Goal: Task Accomplishment & Management: Use online tool/utility

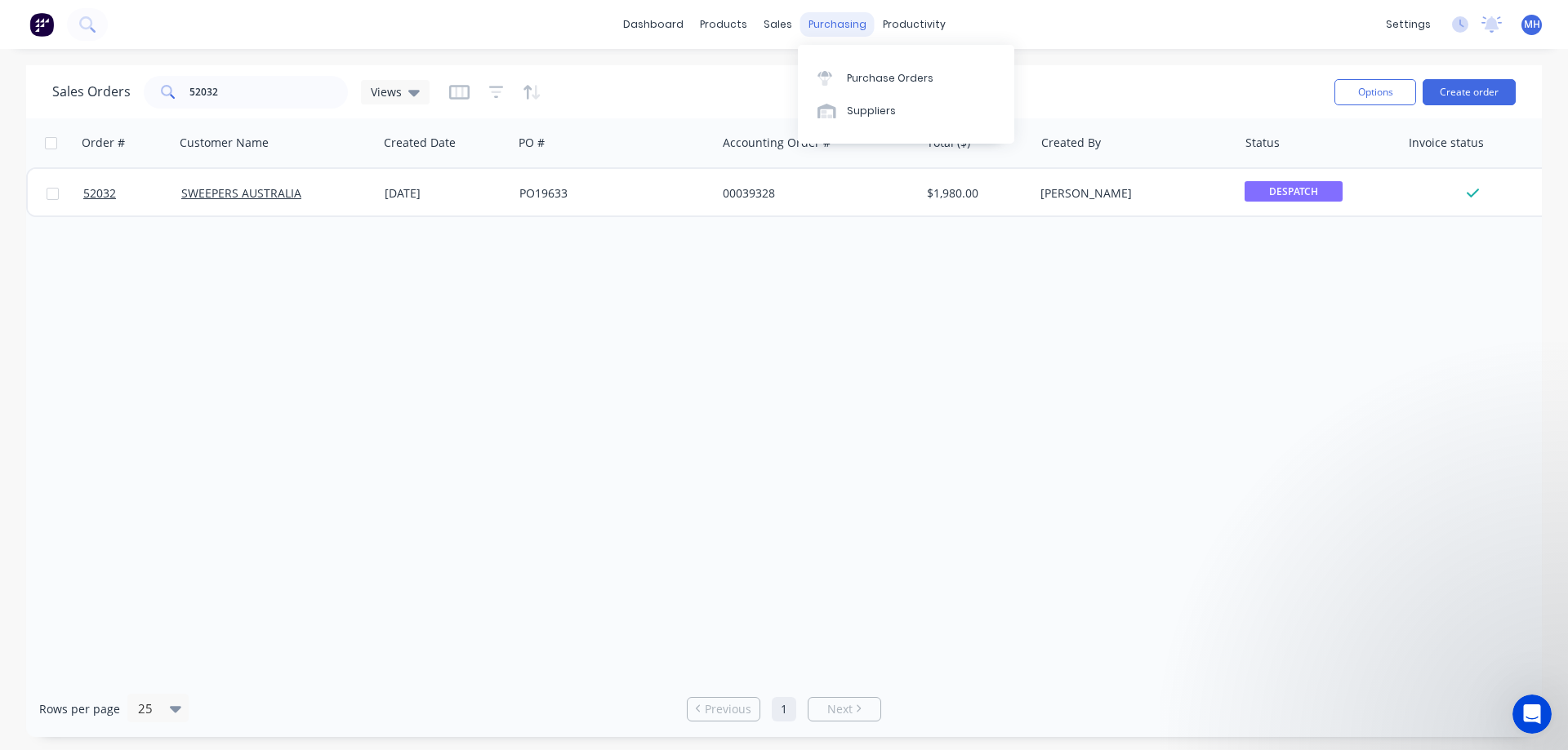
click at [826, 25] on div "purchasing" at bounding box center [837, 24] width 74 height 24
click at [858, 75] on div "Purchase Orders" at bounding box center [889, 78] width 87 height 15
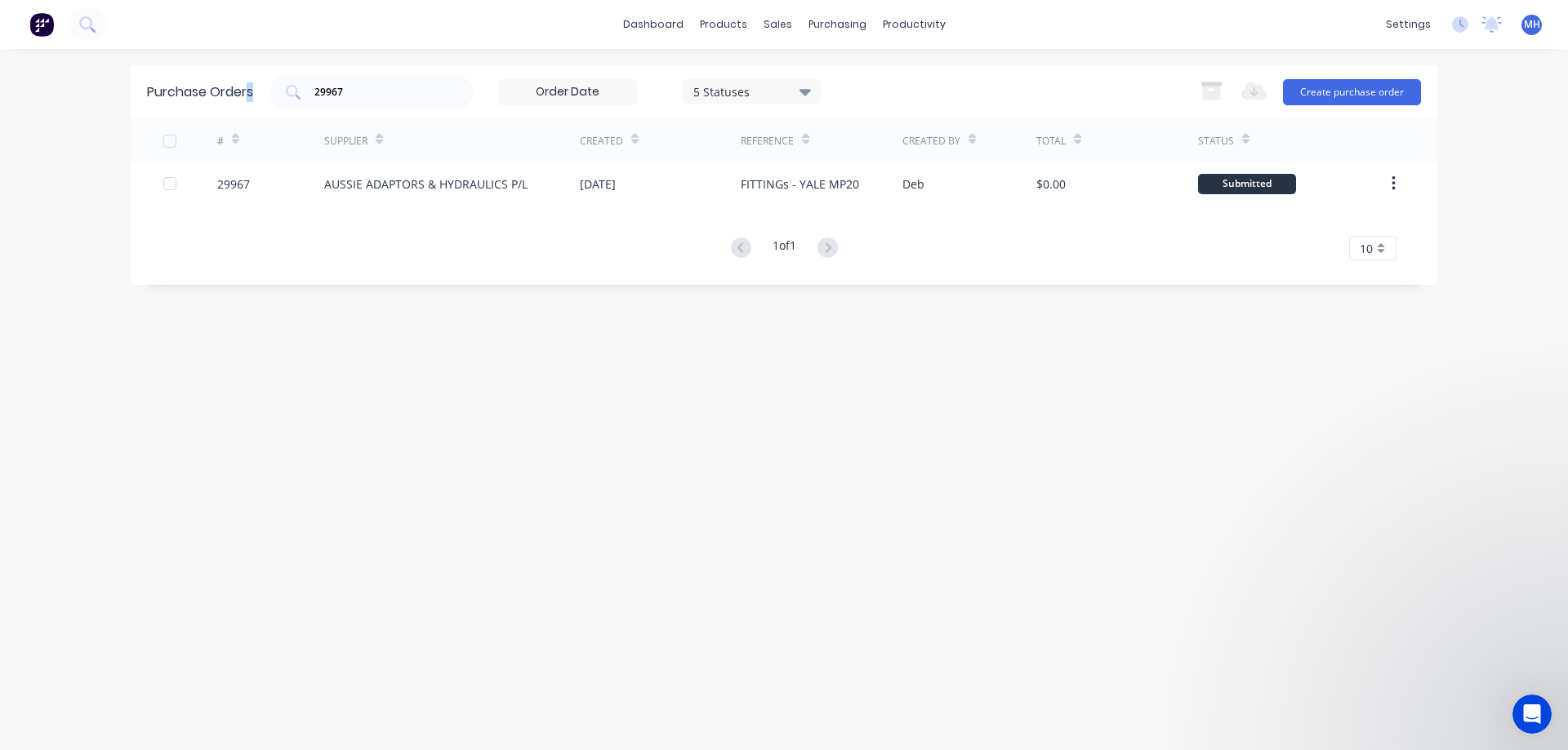
drag, startPoint x: 385, startPoint y: 100, endPoint x: 234, endPoint y: 120, distance: 152.3
click at [234, 120] on div "Purchase Orders 29967 5 Statuses 5 Statuses Export to Excel (XLSX) Create purch…" at bounding box center [783, 175] width 1306 height 220
drag, startPoint x: 342, startPoint y: 87, endPoint x: 282, endPoint y: 101, distance: 61.6
click at [313, 100] on input "29967" at bounding box center [381, 92] width 136 height 17
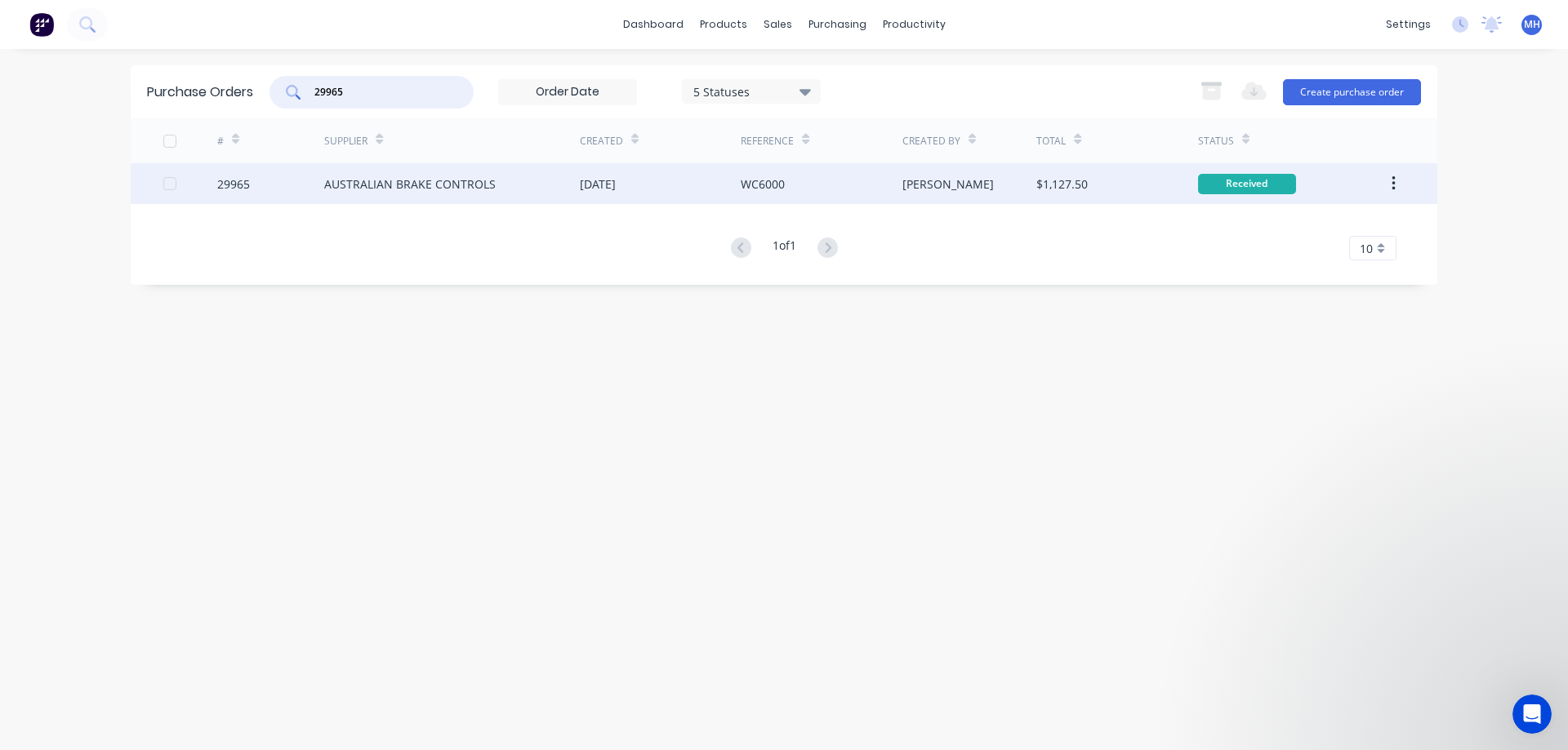
type input "29965"
click at [431, 181] on div "AUSTRALIAN BRAKE CONTROLS" at bounding box center [410, 184] width 171 height 17
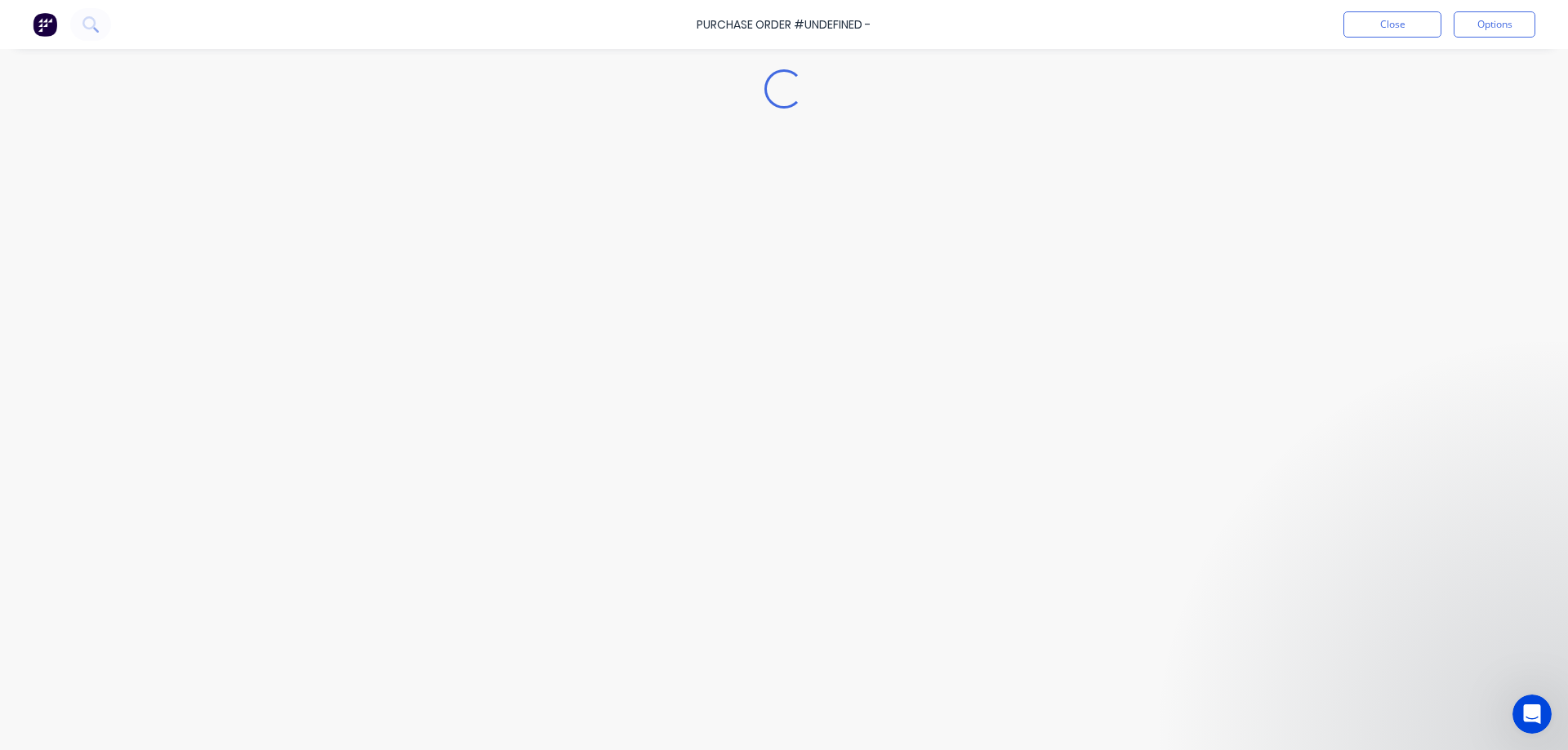
type textarea "x"
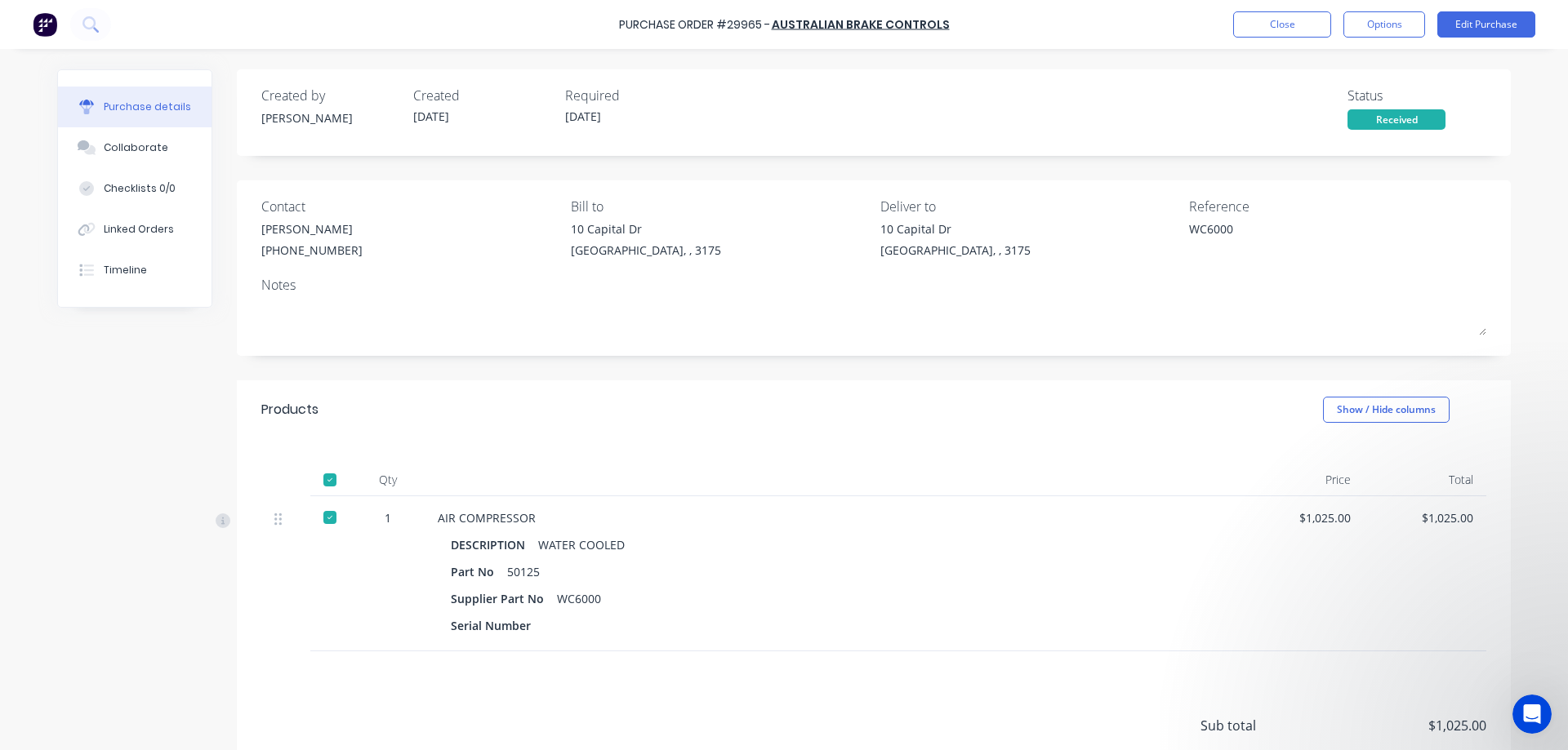
scroll to position [130, 0]
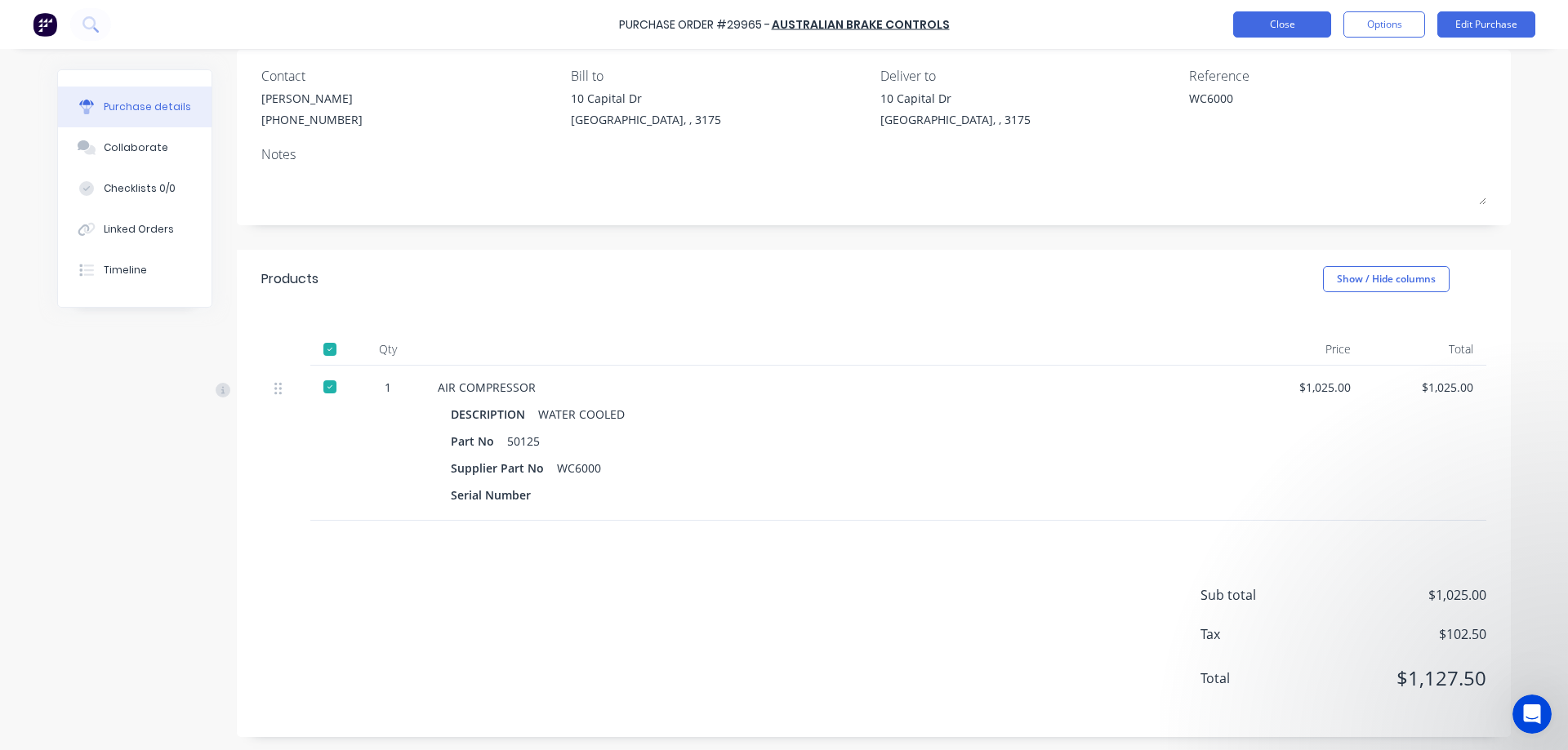
click at [1278, 21] on button "Close" at bounding box center [1281, 24] width 98 height 26
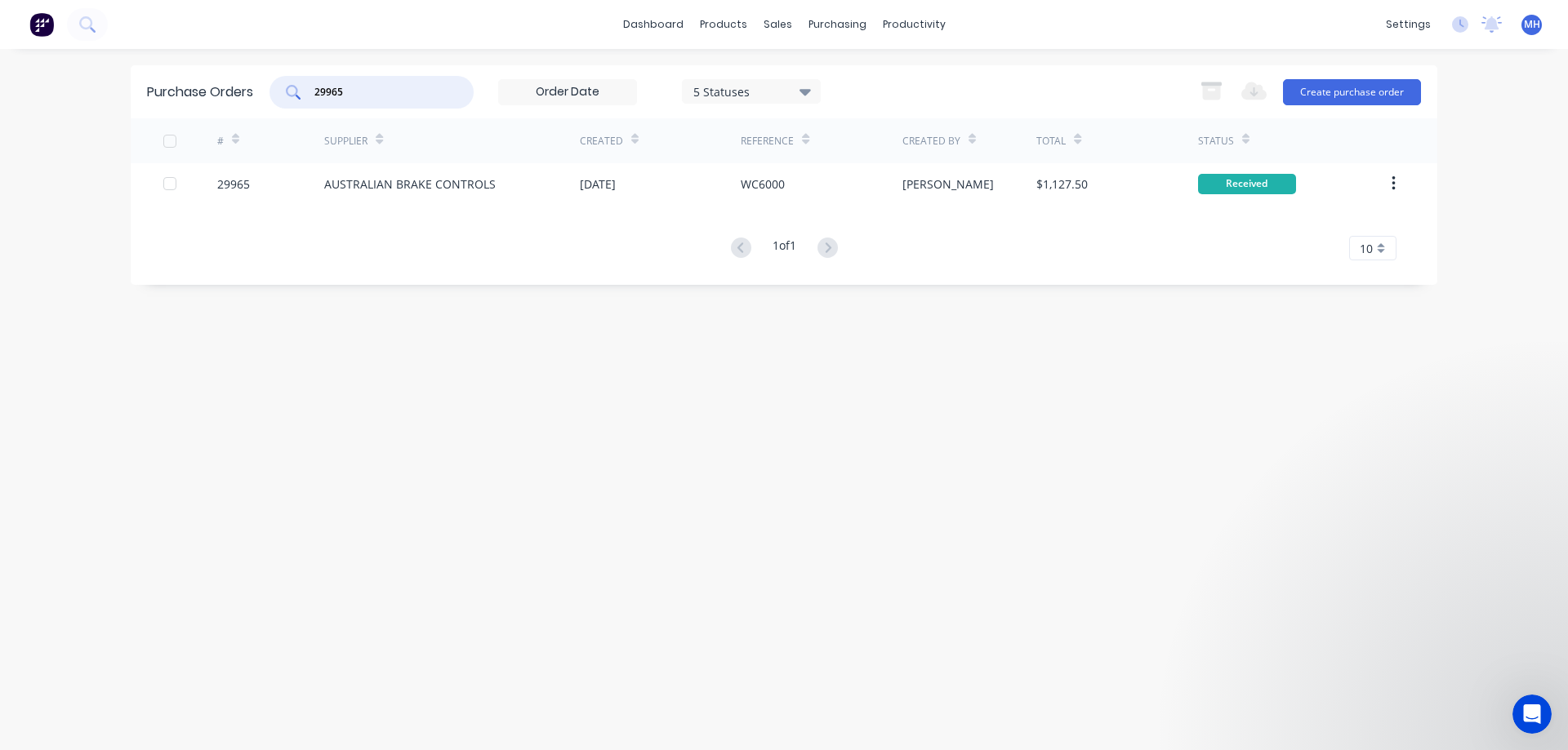
drag, startPoint x: 341, startPoint y: 87, endPoint x: 171, endPoint y: 100, distance: 170.5
click at [313, 100] on input "29965" at bounding box center [381, 92] width 136 height 17
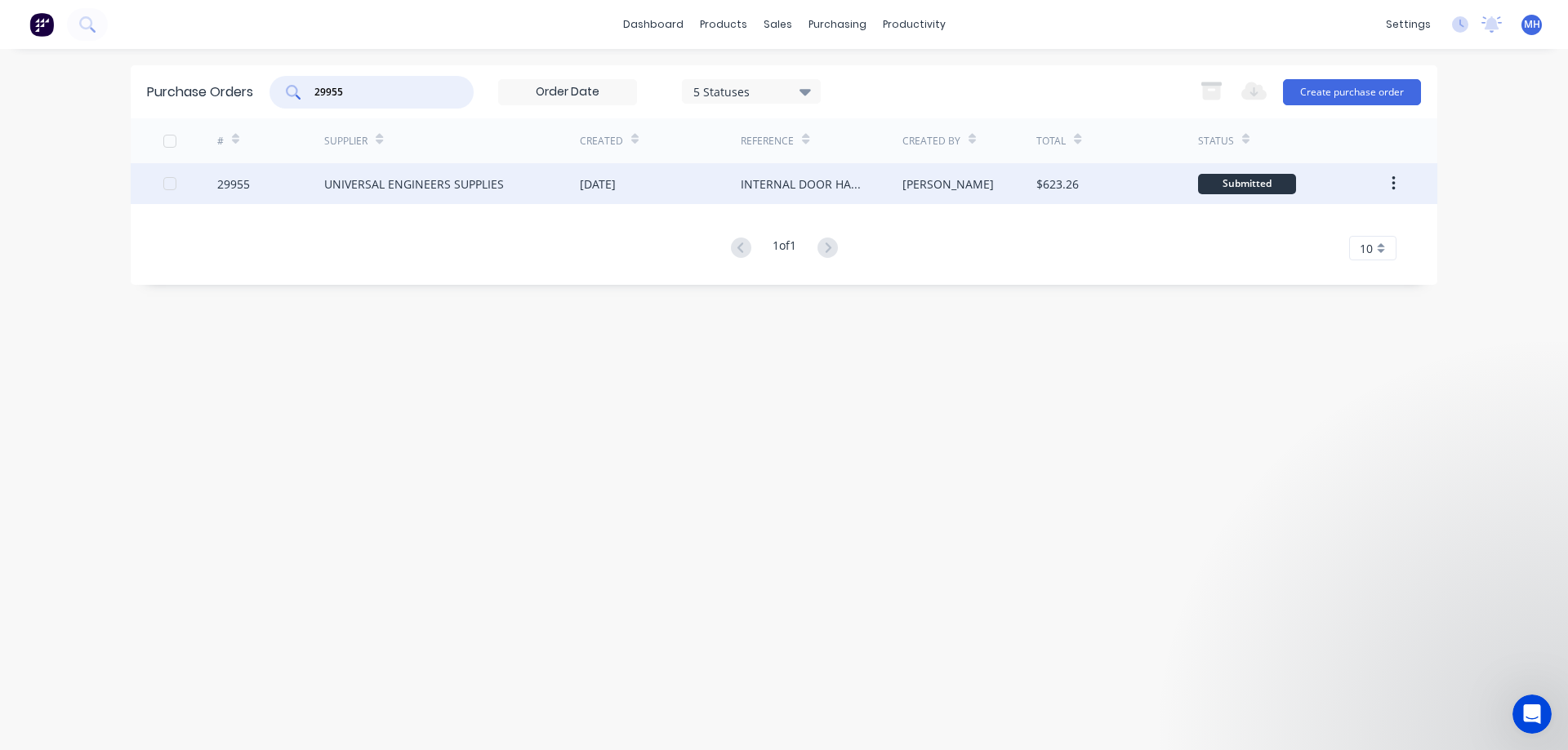
type input "29955"
click at [379, 173] on div "UNIVERSAL ENGINEERS SUPPLIES" at bounding box center [452, 183] width 255 height 41
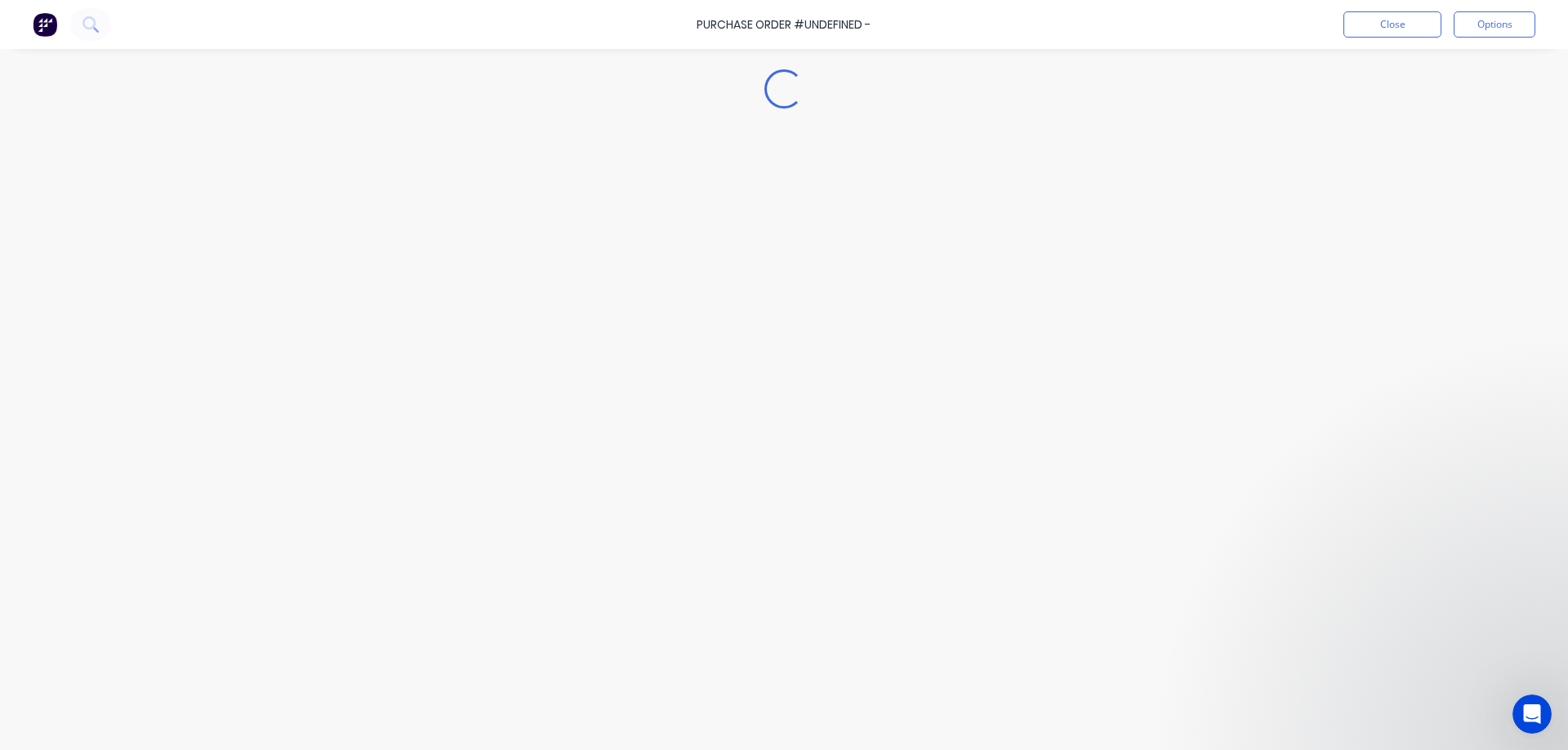
type textarea "x"
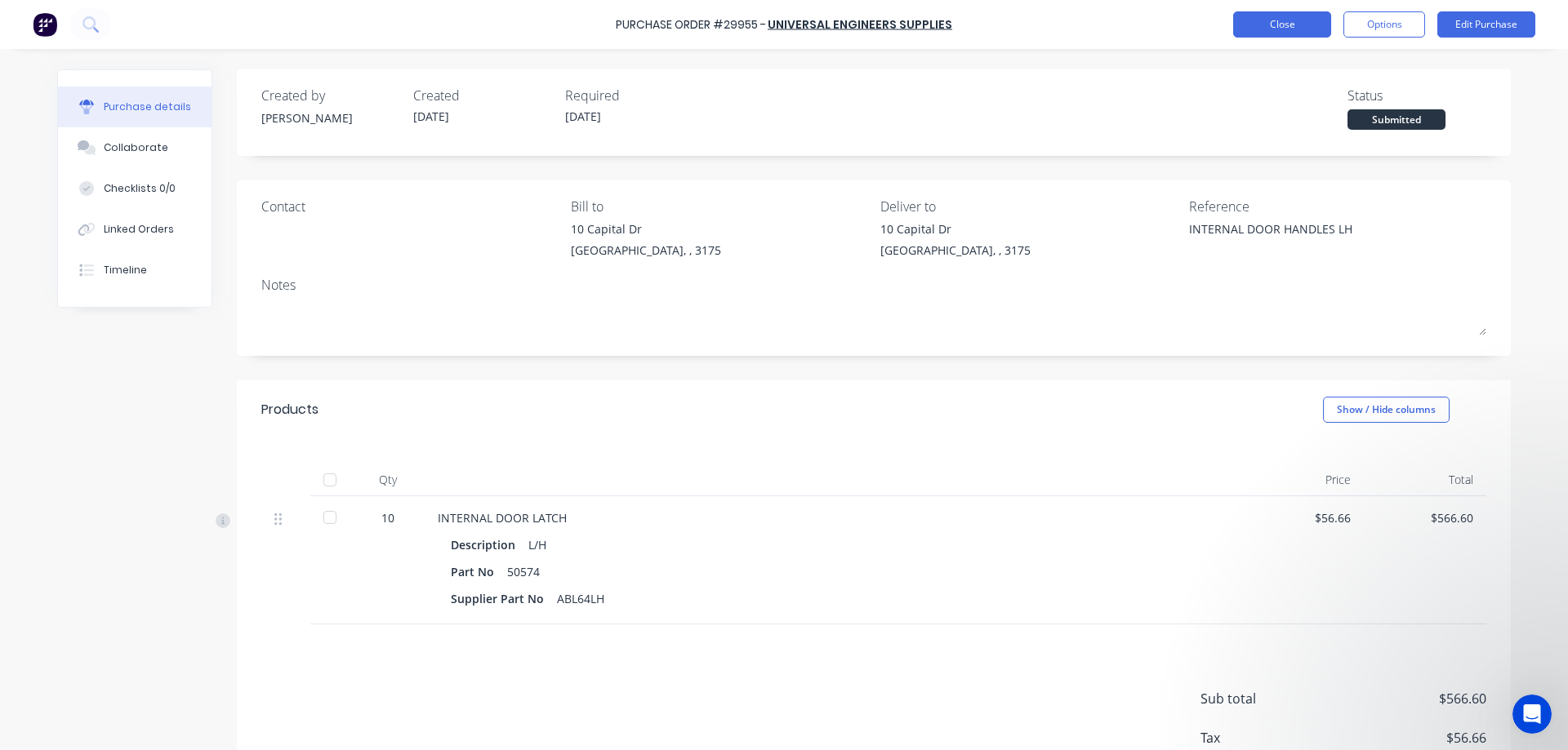
click at [1320, 26] on button "Close" at bounding box center [1281, 24] width 98 height 26
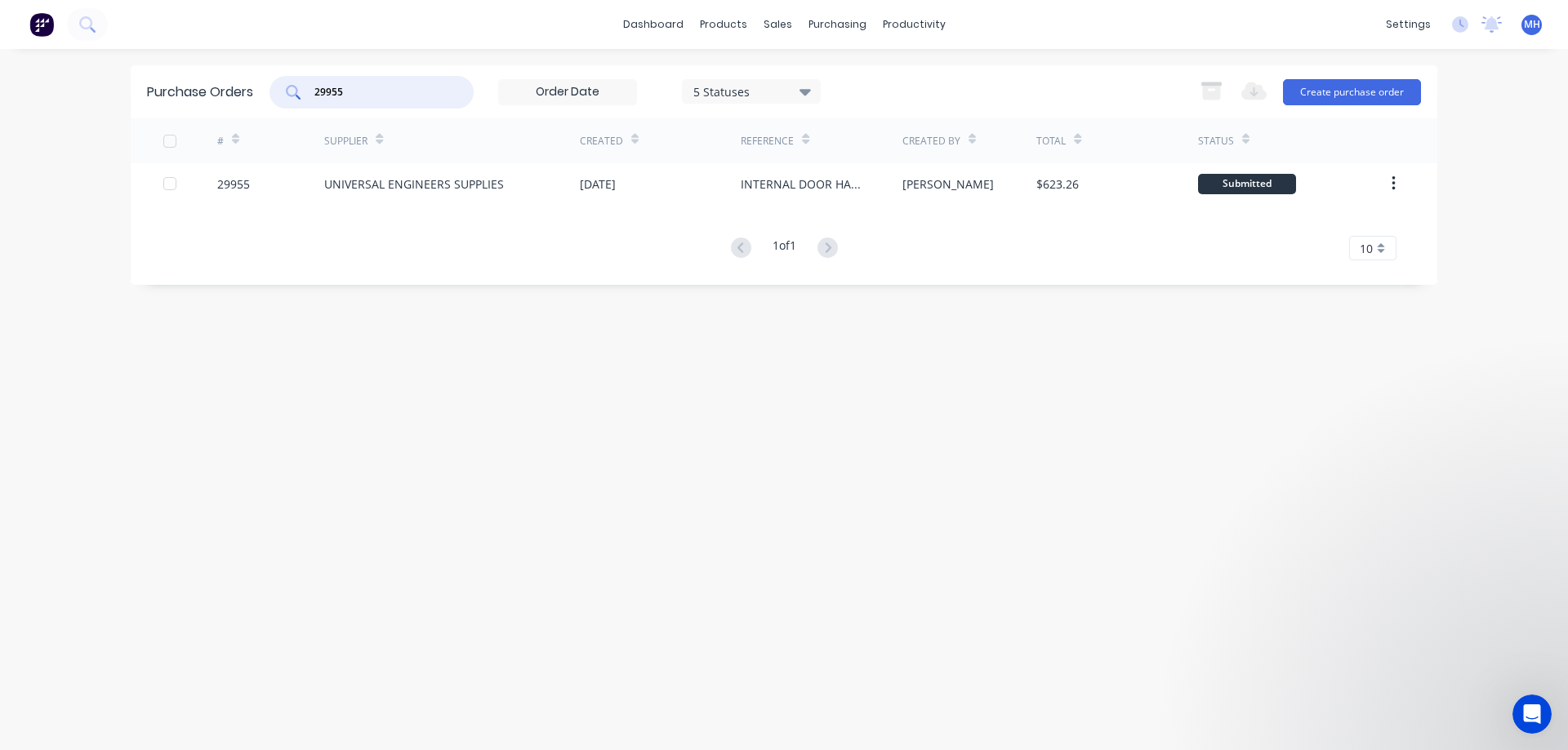
drag, startPoint x: 372, startPoint y: 88, endPoint x: 232, endPoint y: 92, distance: 140.1
click at [313, 92] on input "29955" at bounding box center [381, 92] width 136 height 17
click at [382, 98] on input "29971" at bounding box center [381, 92] width 136 height 17
type input "29975"
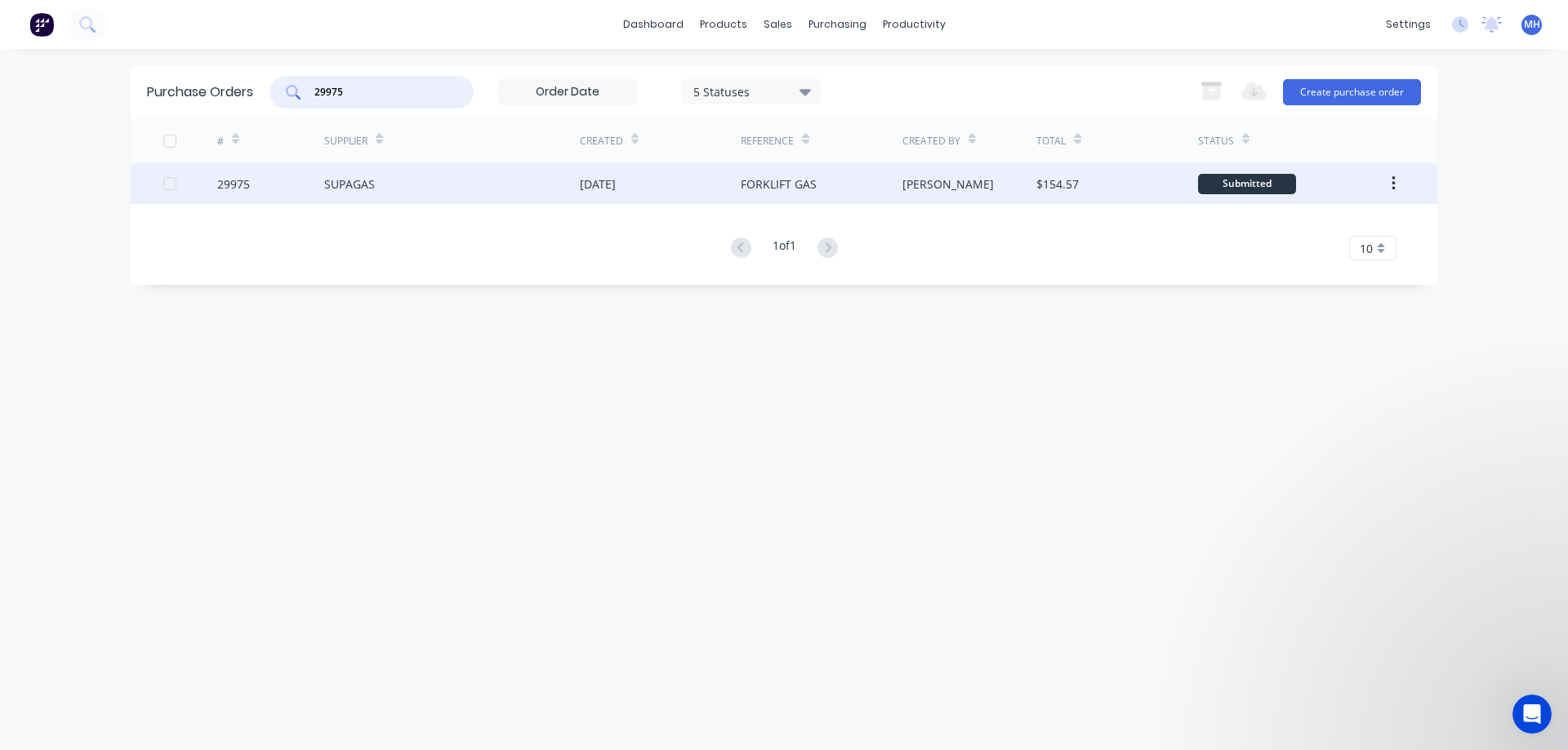
click at [590, 182] on div "[DATE]" at bounding box center [598, 184] width 36 height 17
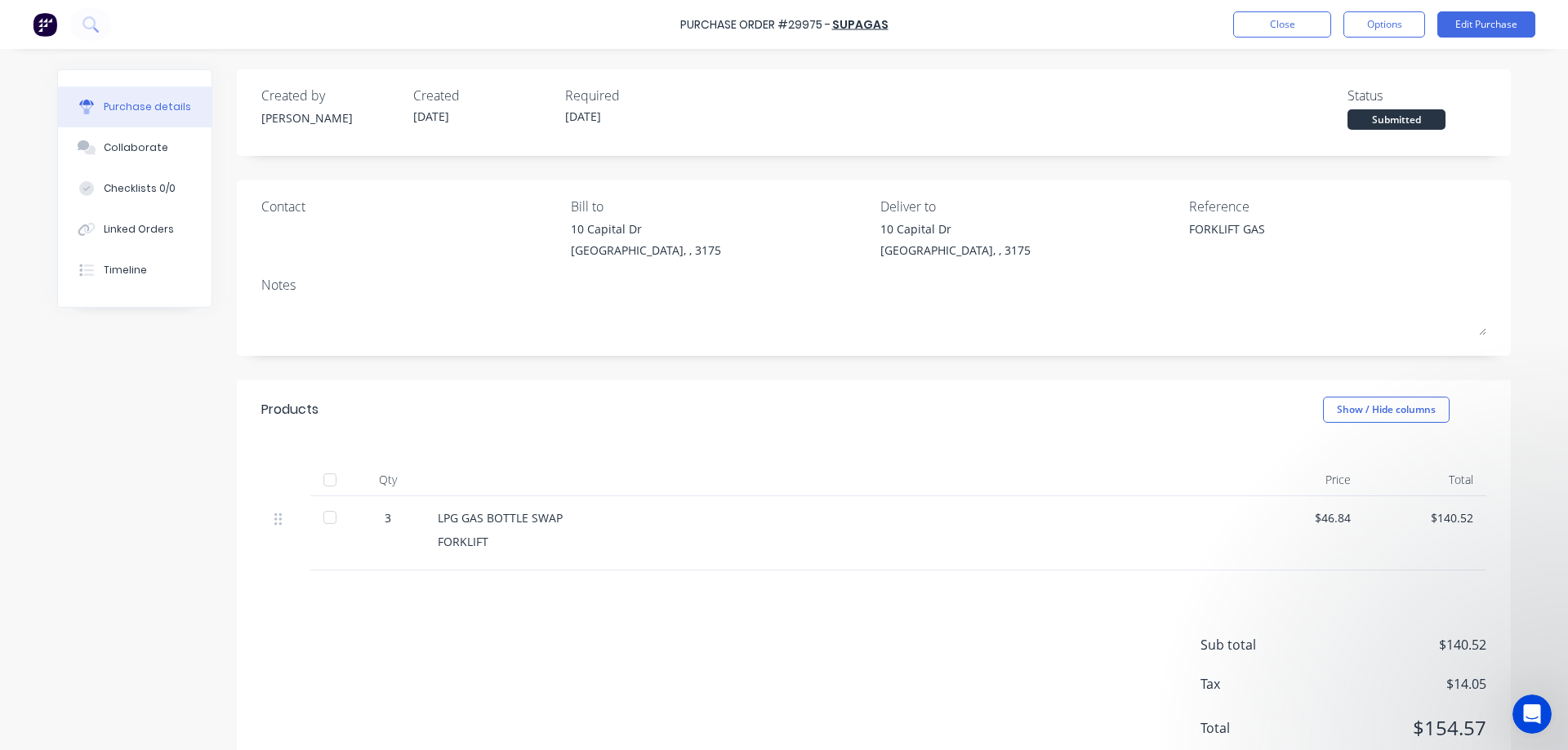
type textarea "x"
